Goal: Communication & Community: Share content

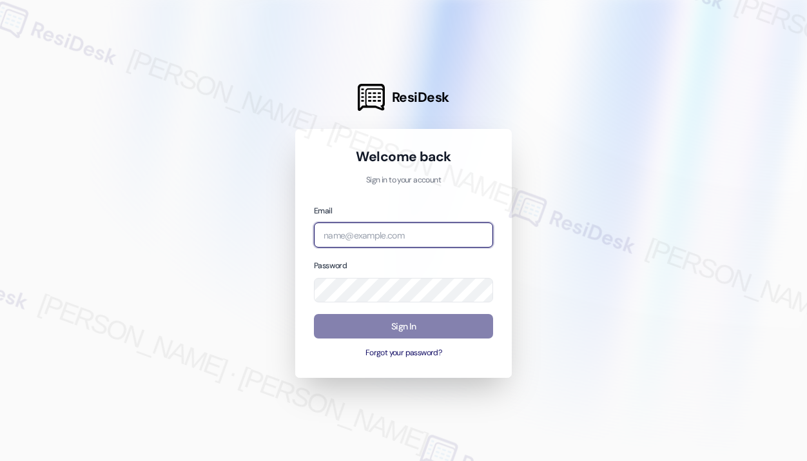
click at [424, 238] on input "email" at bounding box center [403, 235] width 179 height 25
type input "automated-surveys-kane_realty-[PERSON_NAME].roles@kane_[DOMAIN_NAME]"
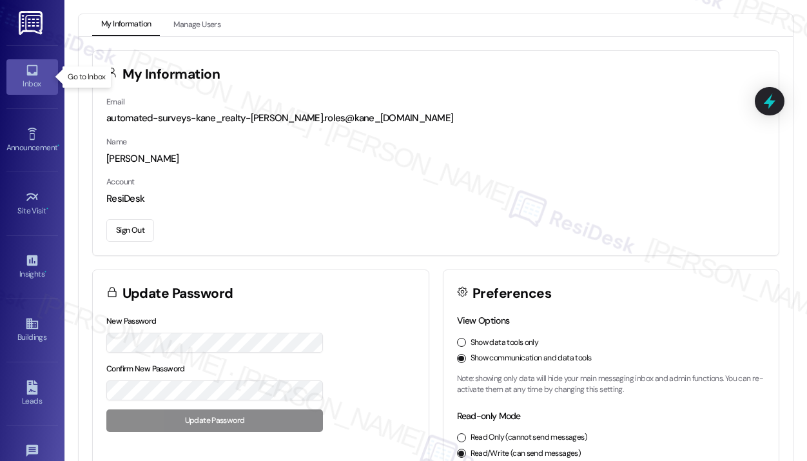
click at [33, 79] on div "Inbox" at bounding box center [32, 83] width 64 height 13
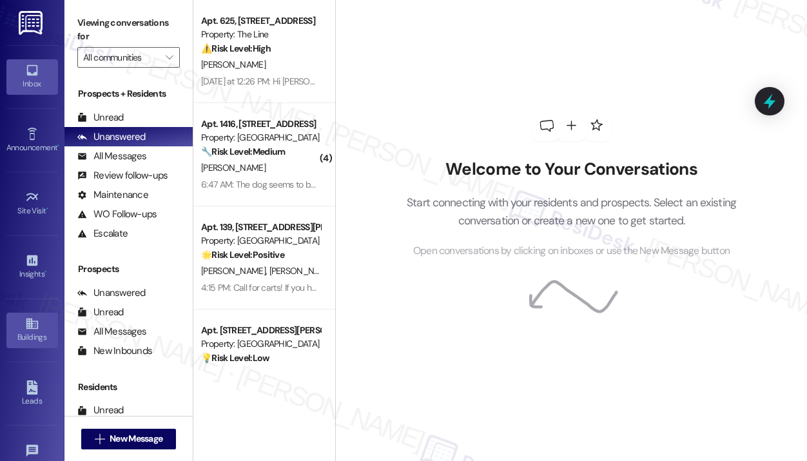
click at [41, 337] on div "Buildings" at bounding box center [32, 337] width 64 height 13
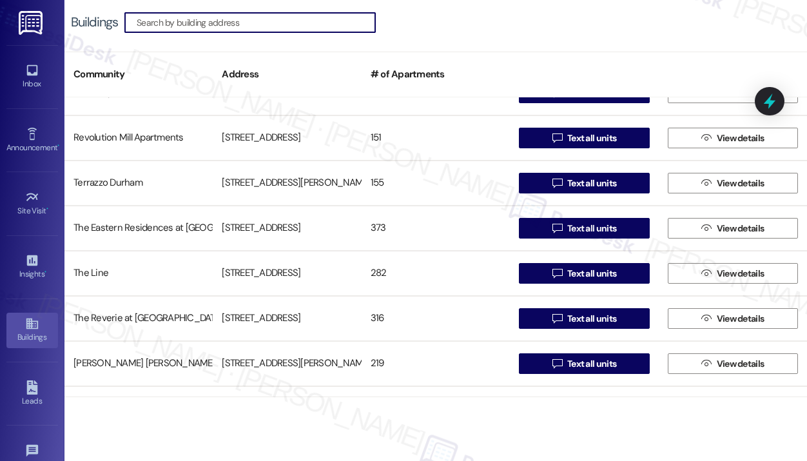
scroll to position [177, 0]
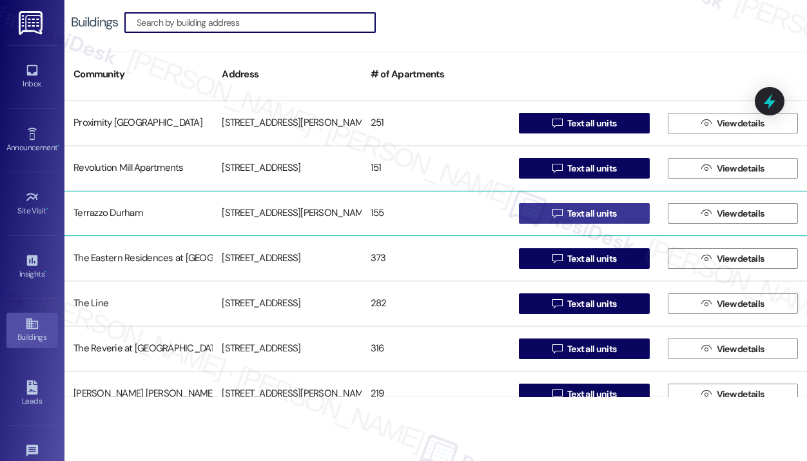
click at [560, 216] on span " Text all units" at bounding box center [585, 213] width 70 height 19
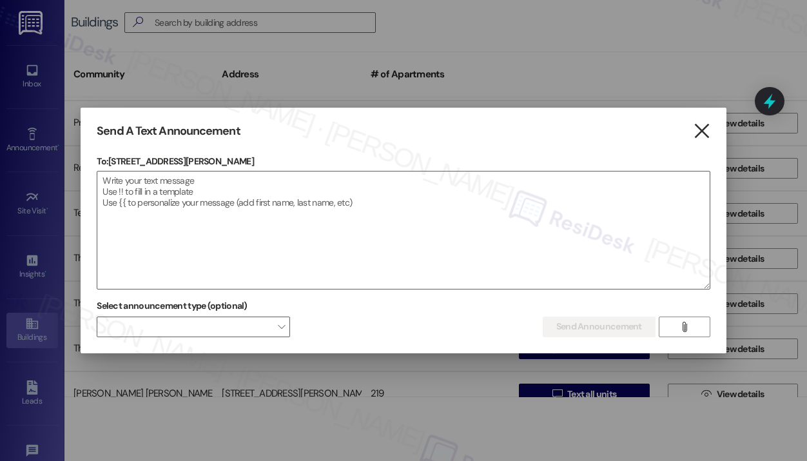
click at [697, 128] on icon "" at bounding box center [701, 131] width 17 height 14
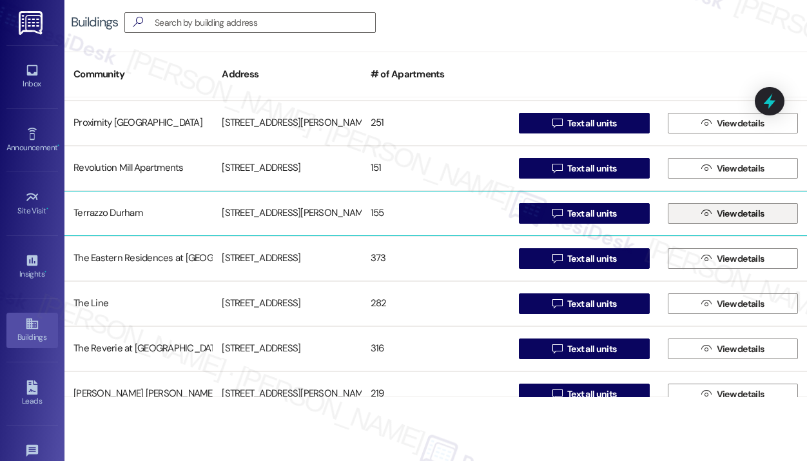
click at [738, 211] on span "View details" at bounding box center [741, 214] width 48 height 14
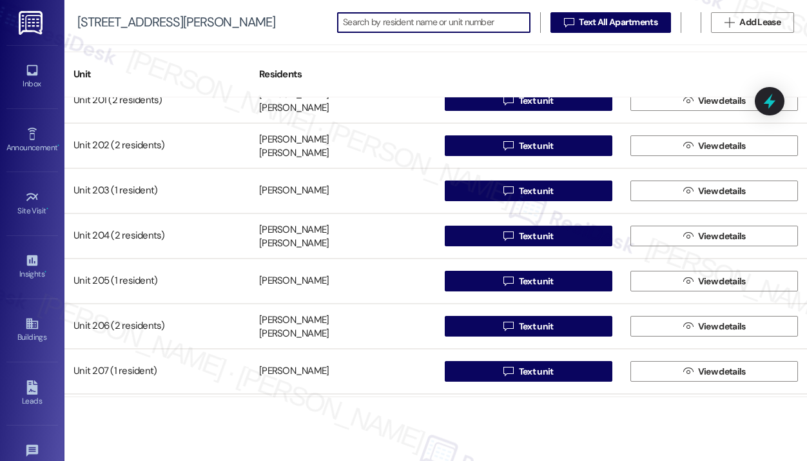
scroll to position [1225, 0]
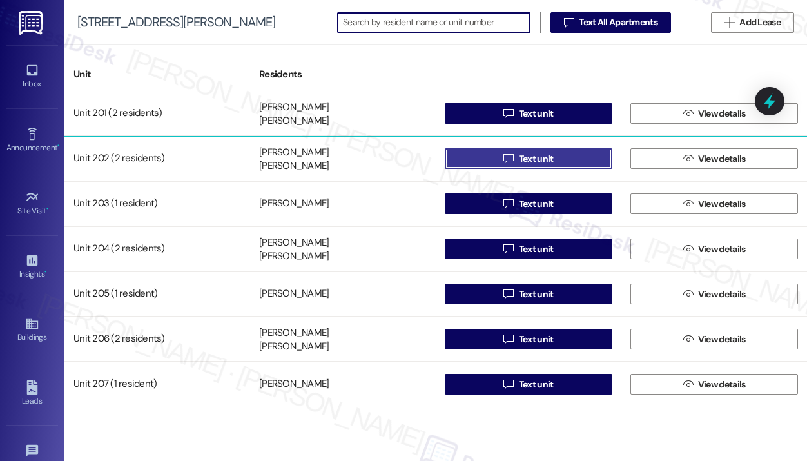
click at [584, 159] on button " Text unit" at bounding box center [529, 158] width 168 height 21
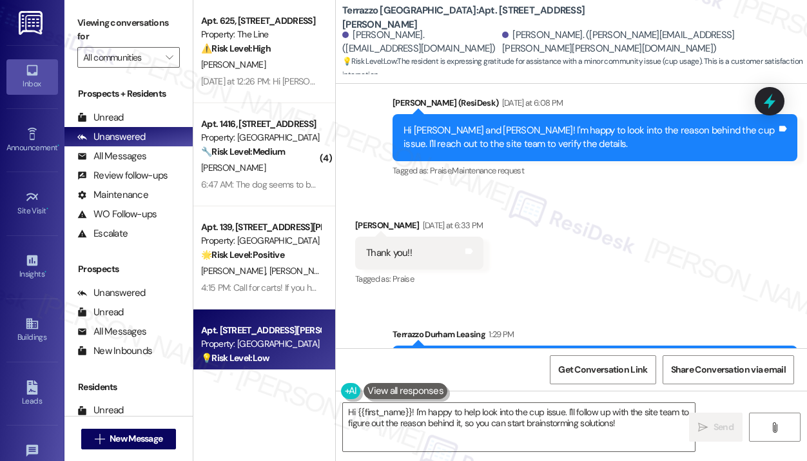
scroll to position [3826, 0]
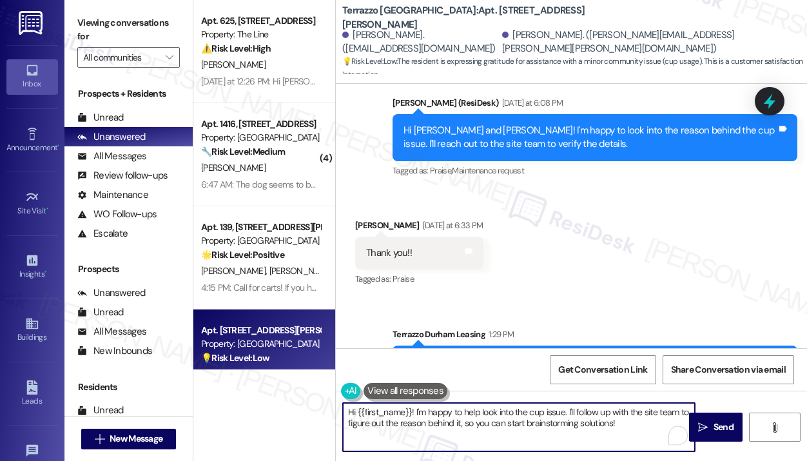
drag, startPoint x: 639, startPoint y: 426, endPoint x: 415, endPoint y: 411, distance: 223.6
click at [415, 412] on textarea "Hi {{first_name}}! I'm happy to help look into the cup issue. I'll follow up wi…" at bounding box center [519, 427] width 352 height 48
paste textarea "rewrite this message. make it sound I am sharing this info to them coming from …"
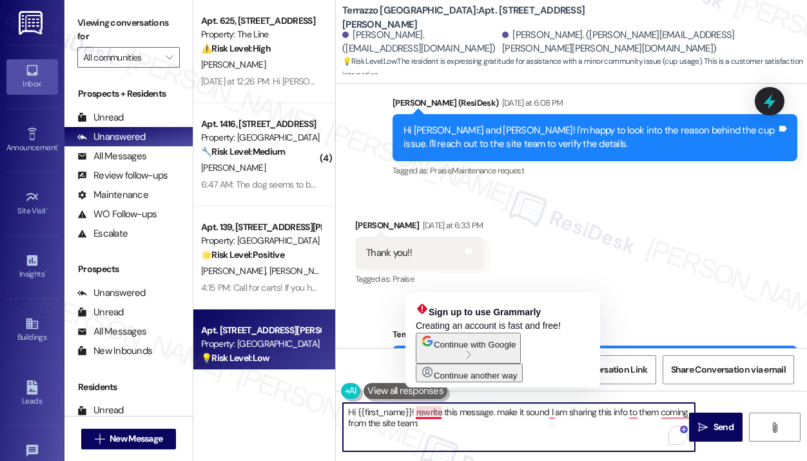
drag, startPoint x: 450, startPoint y: 428, endPoint x: 416, endPoint y: 414, distance: 36.8
click at [416, 414] on textarea "Hi {{first_name}}! rewrite this message. make it sound I am sharing this info t…" at bounding box center [519, 427] width 352 height 48
paste textarea "The site team asked me to share that disposable cups are no longer being provid…"
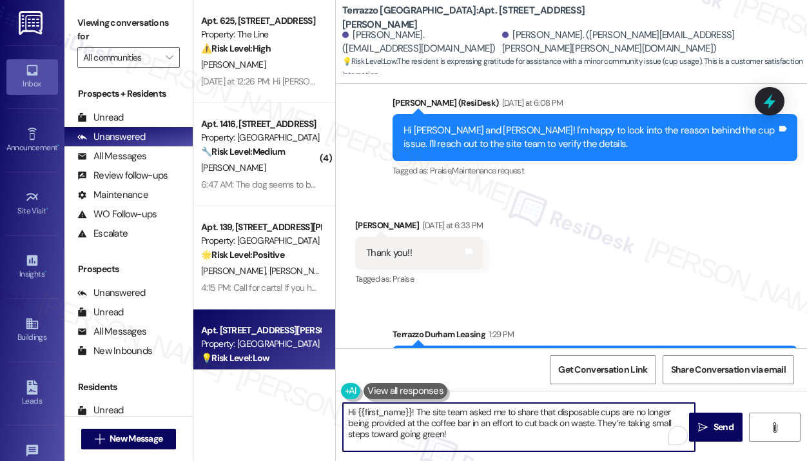
click at [503, 426] on textarea "Hi {{first_name}}! The site team asked me to share that disposable cups are no …" at bounding box center [519, 427] width 352 height 48
click at [533, 433] on textarea "Hi {{first_name}}! The site team asked me to share that disposable cups are no …" at bounding box center [519, 427] width 352 height 48
type textarea "Hi {{first_name}}! The site team asked me to share that disposable cups are no …"
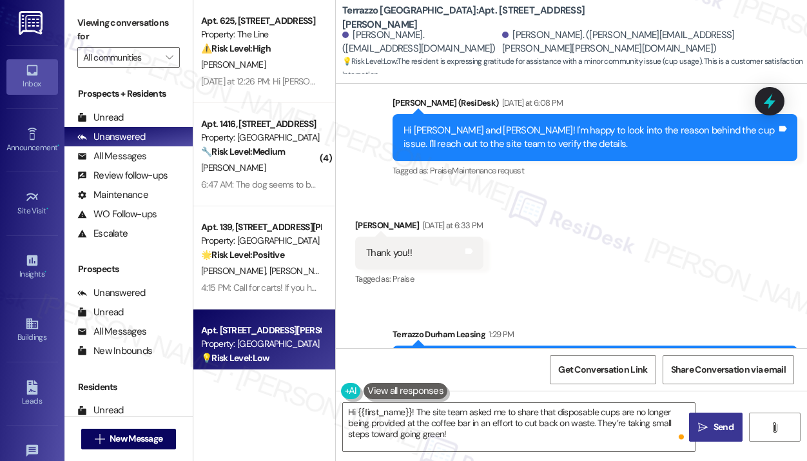
click at [716, 425] on span "Send" at bounding box center [724, 428] width 20 height 14
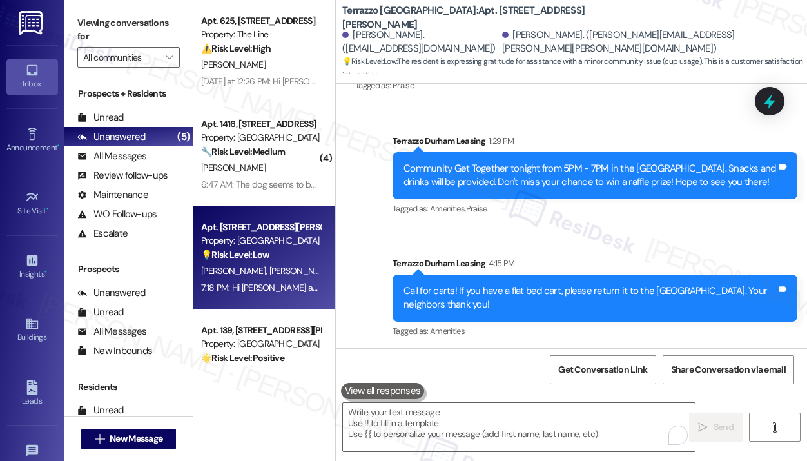
scroll to position [4125, 0]
